Goal: Task Accomplishment & Management: Manage account settings

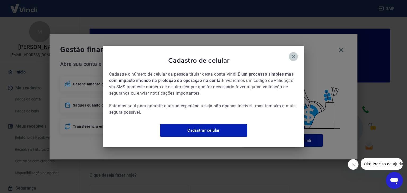
click at [294, 55] on icon "button" at bounding box center [294, 57] width 4 height 4
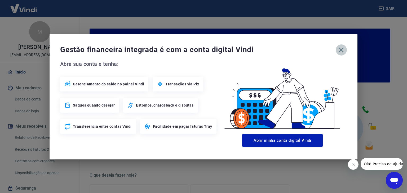
click at [342, 49] on icon "button" at bounding box center [341, 49] width 5 height 5
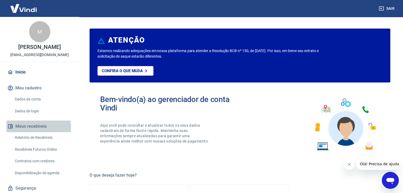
click at [38, 133] on button "Meus recebíveis" at bounding box center [39, 127] width 67 height 12
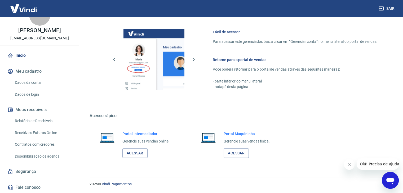
scroll to position [23, 0]
click at [41, 122] on link "Relatório de Recebíveis" at bounding box center [43, 121] width 60 height 11
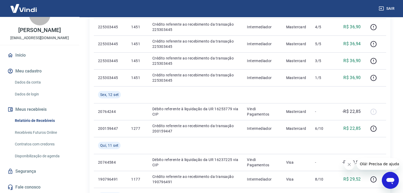
scroll to position [261, 0]
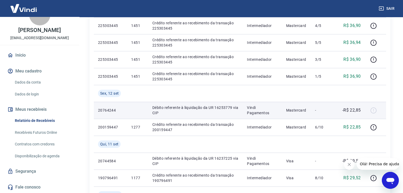
click at [214, 106] on p "Débito referente à liquidação da UR 16253779 via CIP" at bounding box center [195, 110] width 86 height 11
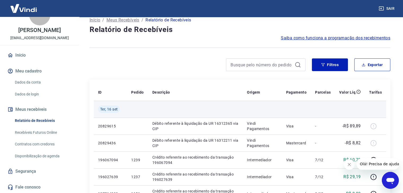
scroll to position [8, 0]
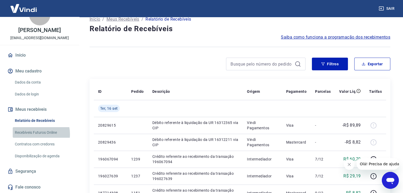
click at [30, 134] on link "Recebíveis Futuros Online" at bounding box center [43, 132] width 60 height 11
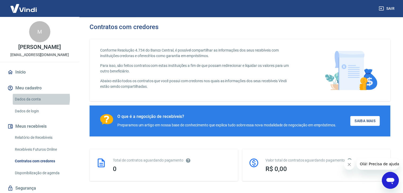
click at [38, 104] on link "Dados da conta" at bounding box center [43, 99] width 60 height 11
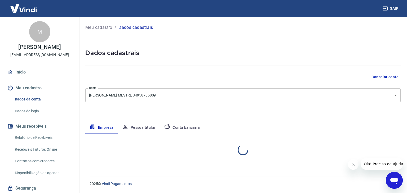
select select "SP"
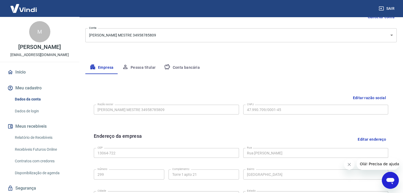
scroll to position [55, 0]
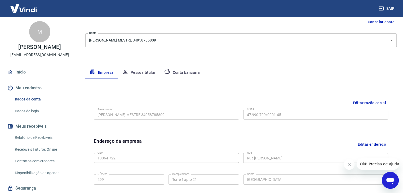
click at [176, 72] on button "Conta bancária" at bounding box center [182, 73] width 44 height 13
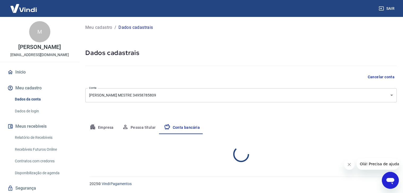
scroll to position [0, 0]
select select "1"
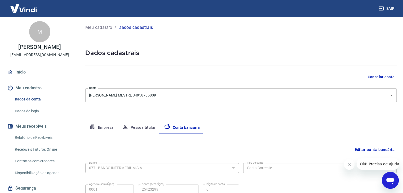
scroll to position [48, 0]
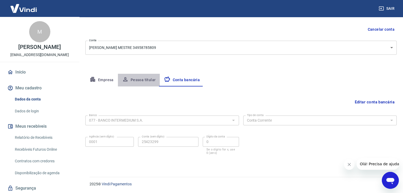
click at [148, 82] on button "Pessoa titular" at bounding box center [139, 80] width 42 height 13
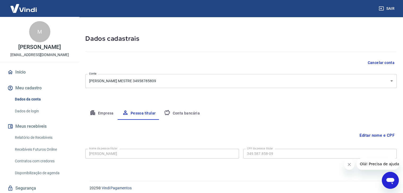
scroll to position [10, 0]
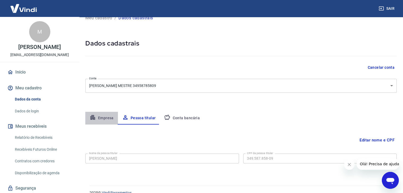
click at [100, 118] on button "Empresa" at bounding box center [101, 118] width 33 height 13
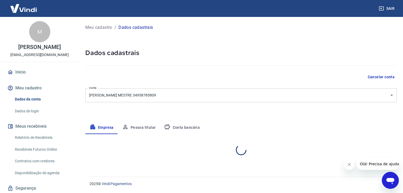
scroll to position [0, 0]
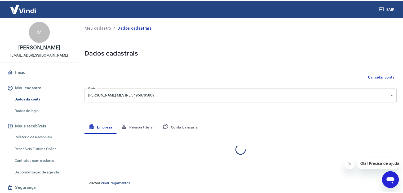
select select "SP"
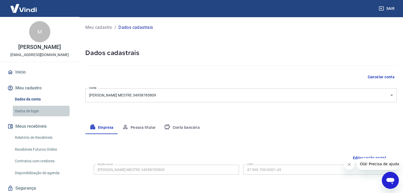
click at [31, 116] on link "Dados de login" at bounding box center [43, 111] width 60 height 11
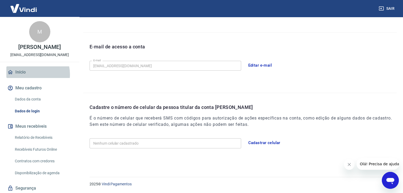
click at [30, 78] on link "Início" at bounding box center [39, 73] width 67 height 12
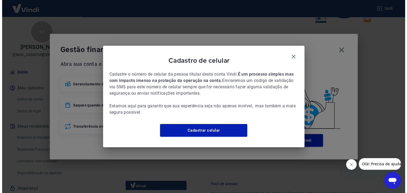
scroll to position [280, 0]
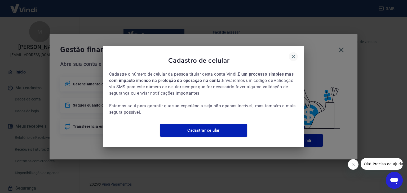
click at [295, 54] on icon "button" at bounding box center [293, 57] width 6 height 6
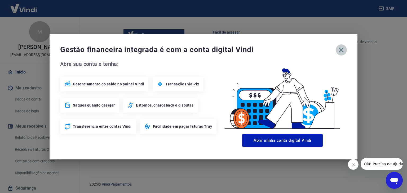
click at [339, 53] on icon "button" at bounding box center [341, 50] width 8 height 8
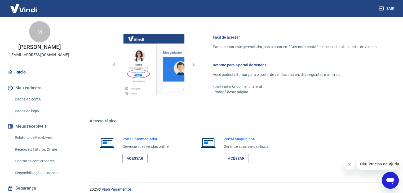
scroll to position [280, 0]
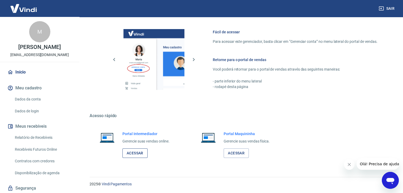
click at [141, 152] on link "Acessar" at bounding box center [134, 154] width 25 height 10
